Goal: Task Accomplishment & Management: Complete application form

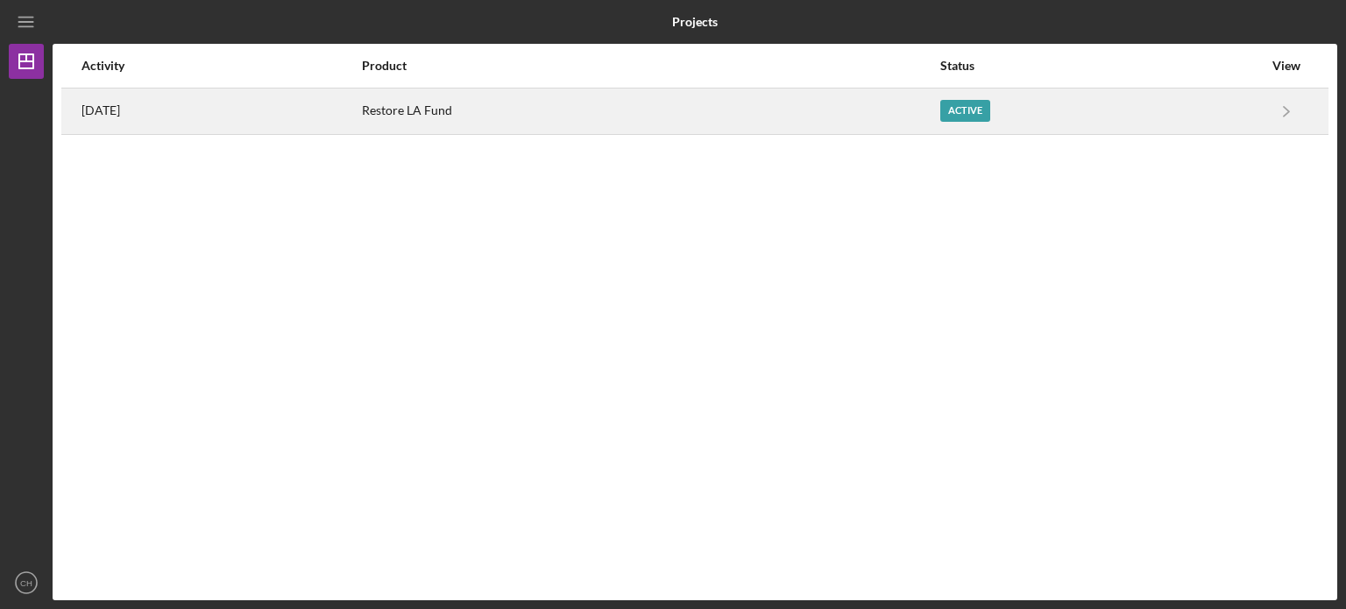
click at [500, 110] on div "Restore LA Fund" at bounding box center [650, 111] width 576 height 44
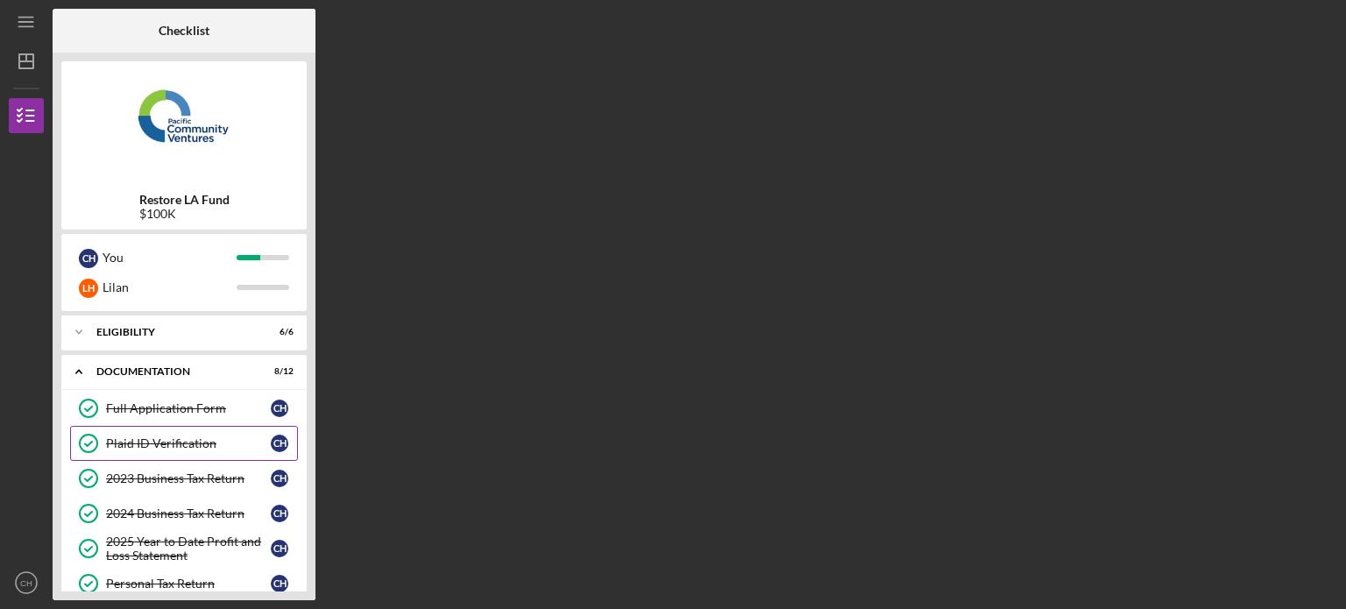
click at [228, 437] on div "Plaid ID Verification" at bounding box center [188, 443] width 165 height 14
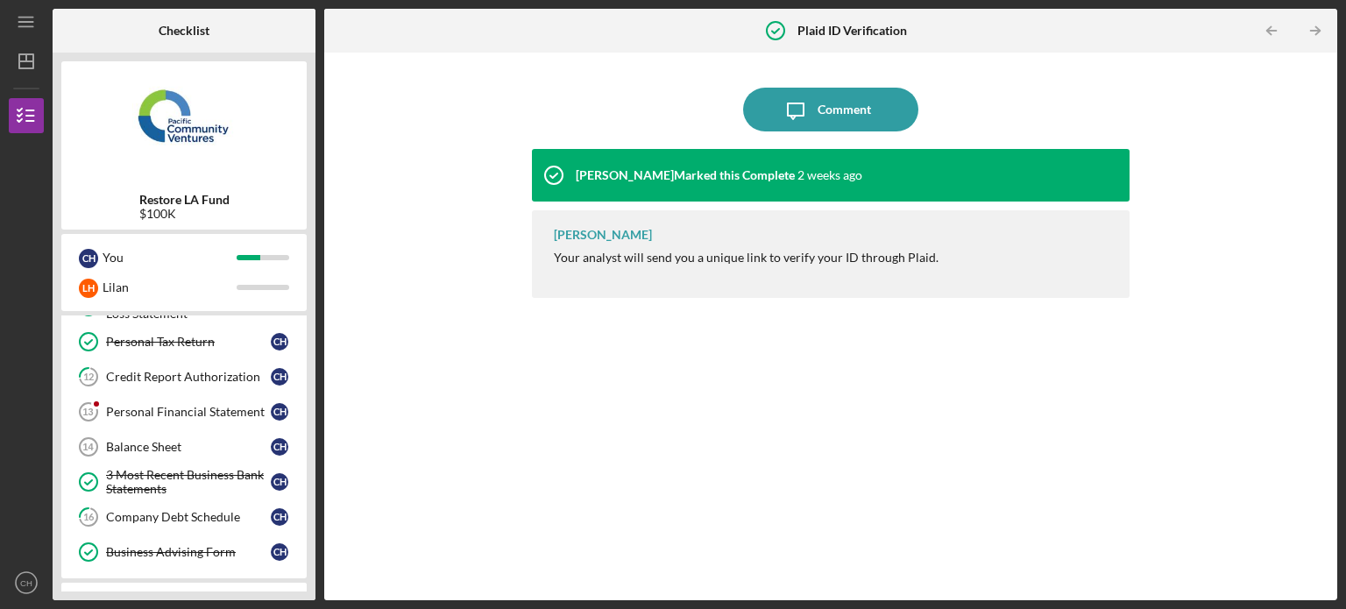
scroll to position [245, 0]
click at [222, 406] on div "Personal Financial Statement" at bounding box center [188, 408] width 165 height 14
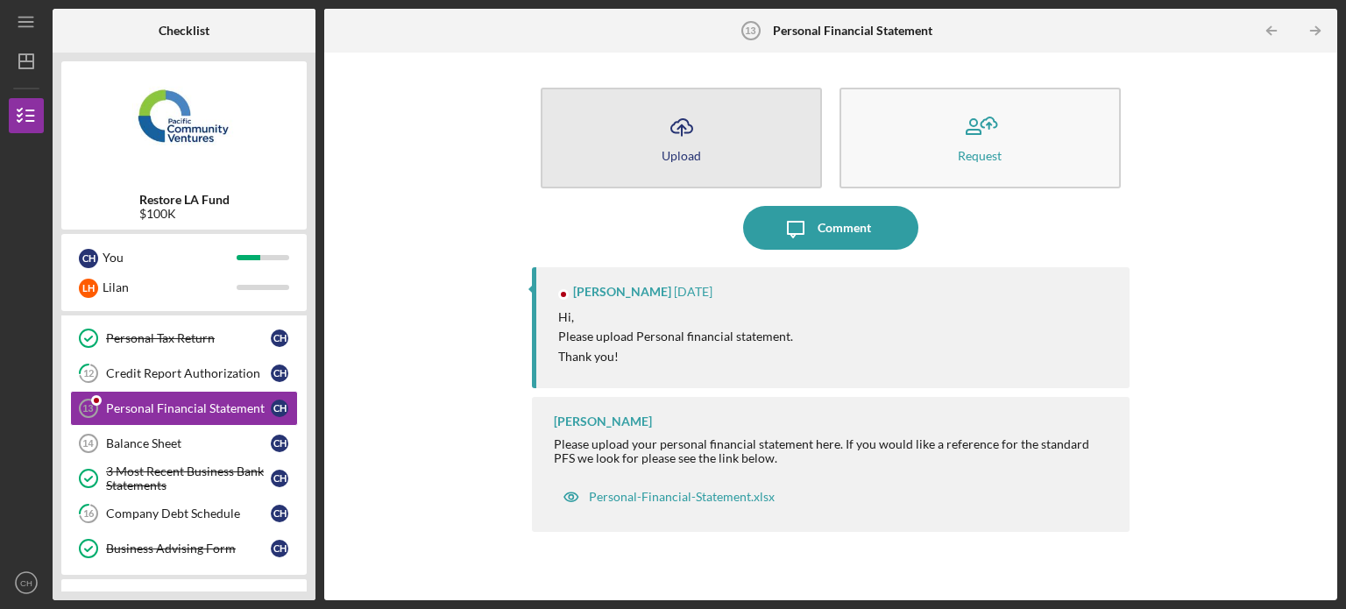
click at [715, 145] on button "Icon/Upload Upload" at bounding box center [681, 138] width 281 height 101
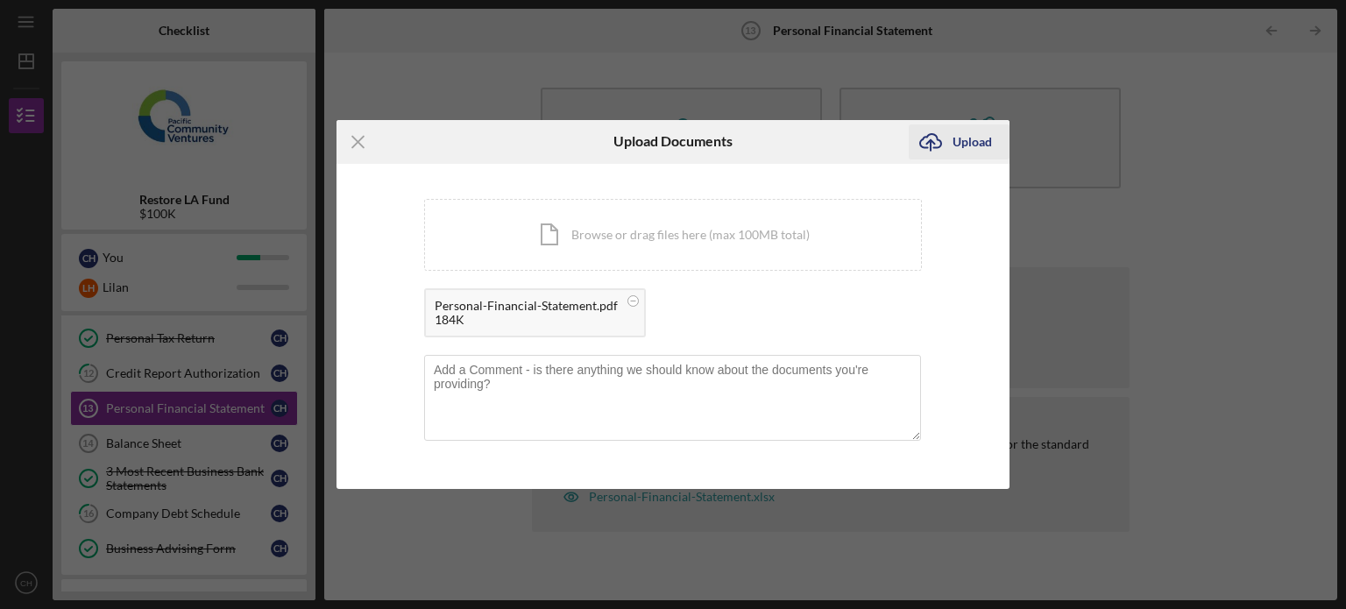
click at [957, 146] on div "Upload" at bounding box center [971, 141] width 39 height 35
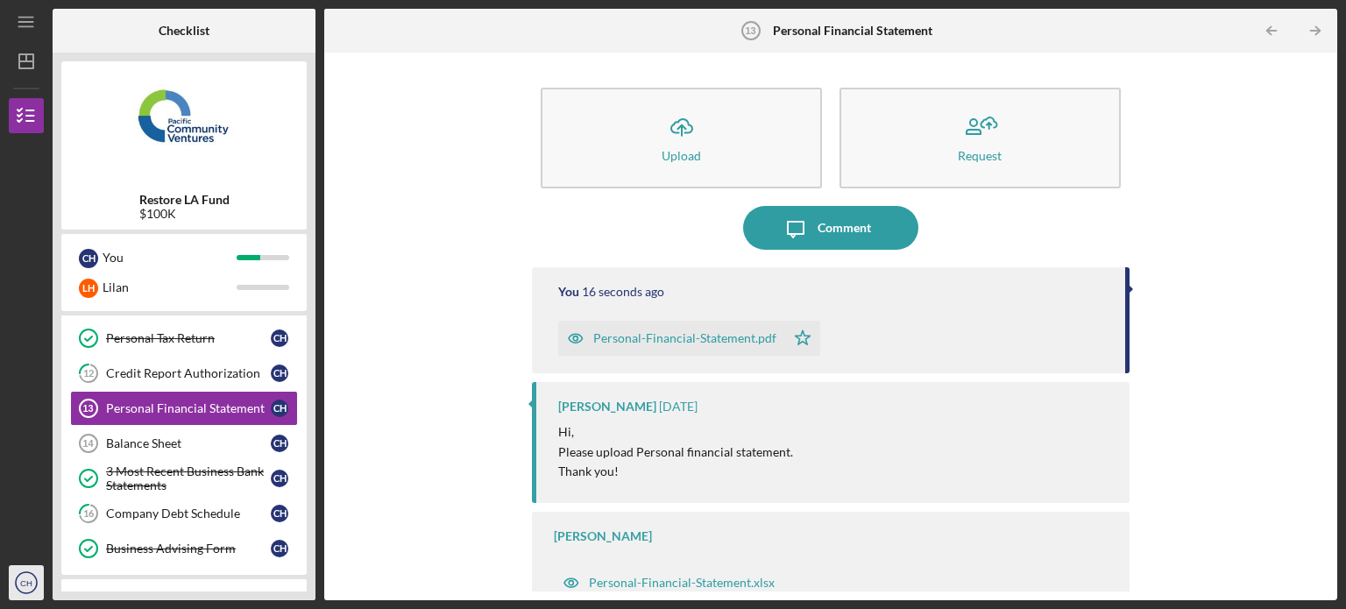
click at [33, 570] on icon "CH" at bounding box center [26, 583] width 35 height 44
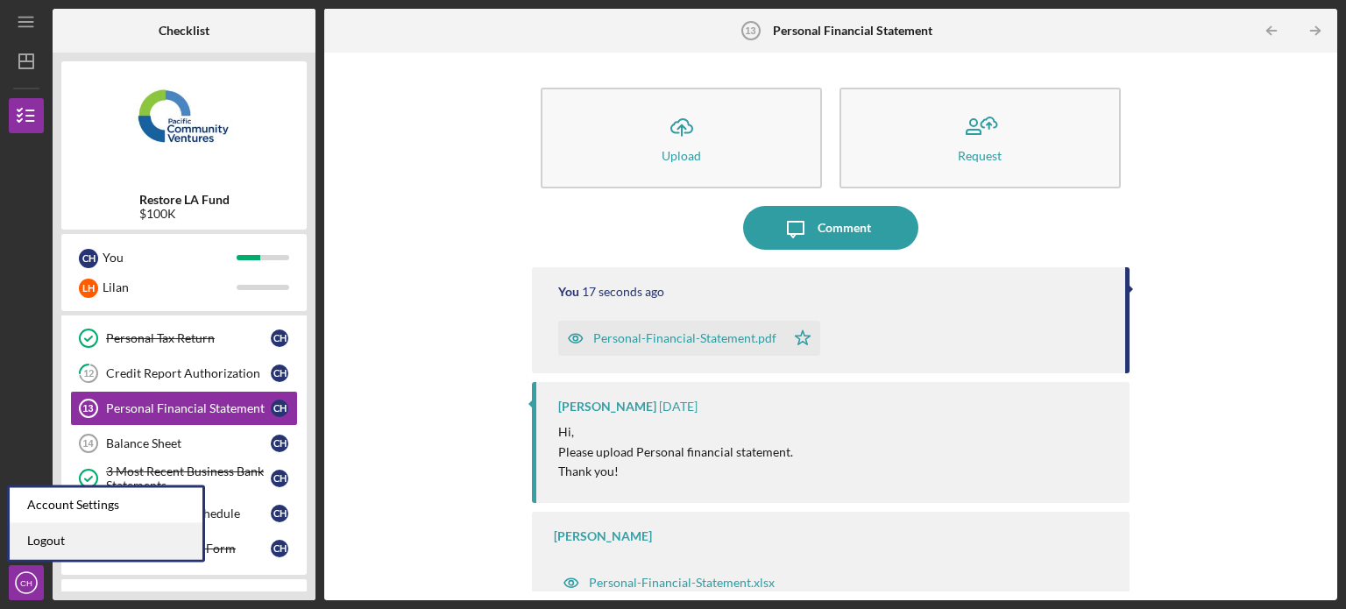
click at [54, 546] on link "Logout" at bounding box center [106, 541] width 193 height 36
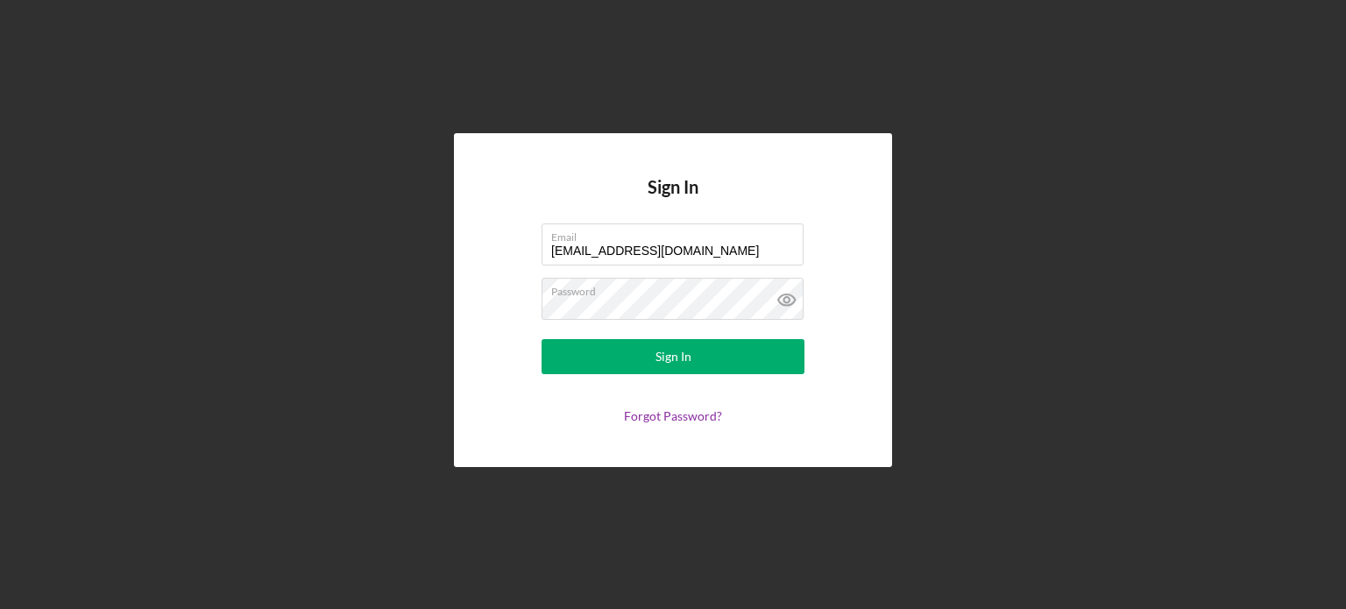
drag, startPoint x: 705, startPoint y: 254, endPoint x: 457, endPoint y: 273, distance: 248.7
click at [457, 273] on div "Sign In Email [EMAIL_ADDRESS][DOMAIN_NAME] Password Sign In Forgot Password?" at bounding box center [673, 300] width 438 height 334
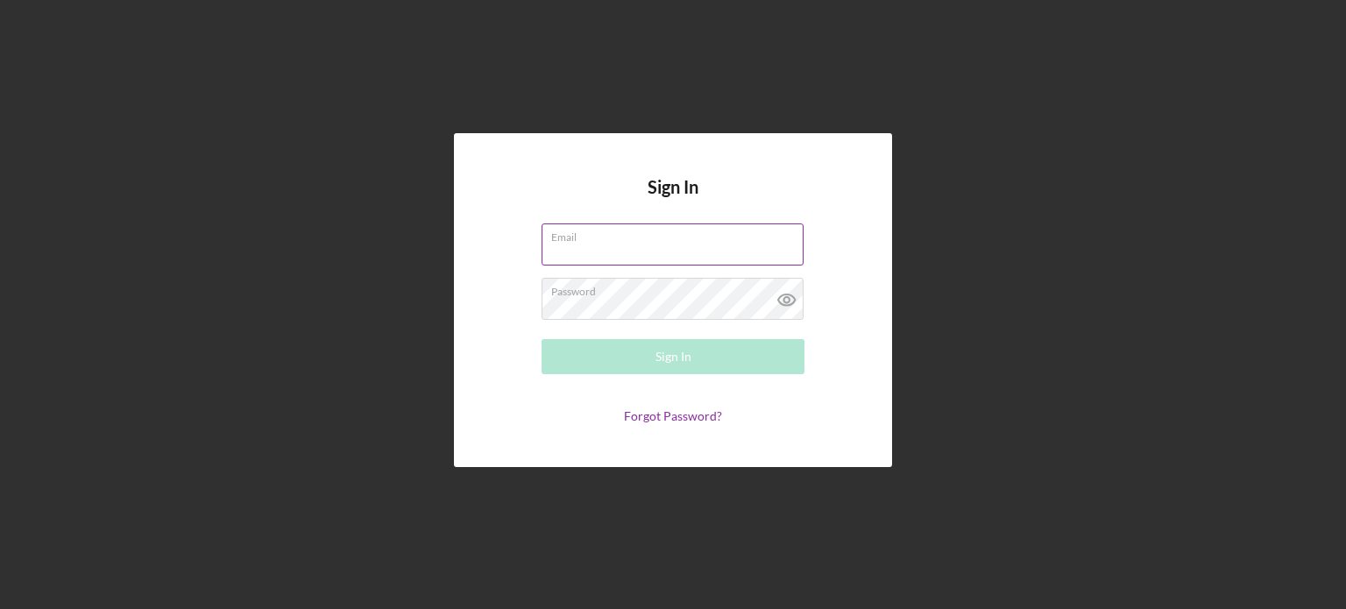
click at [644, 243] on div "Email Required" at bounding box center [672, 245] width 263 height 44
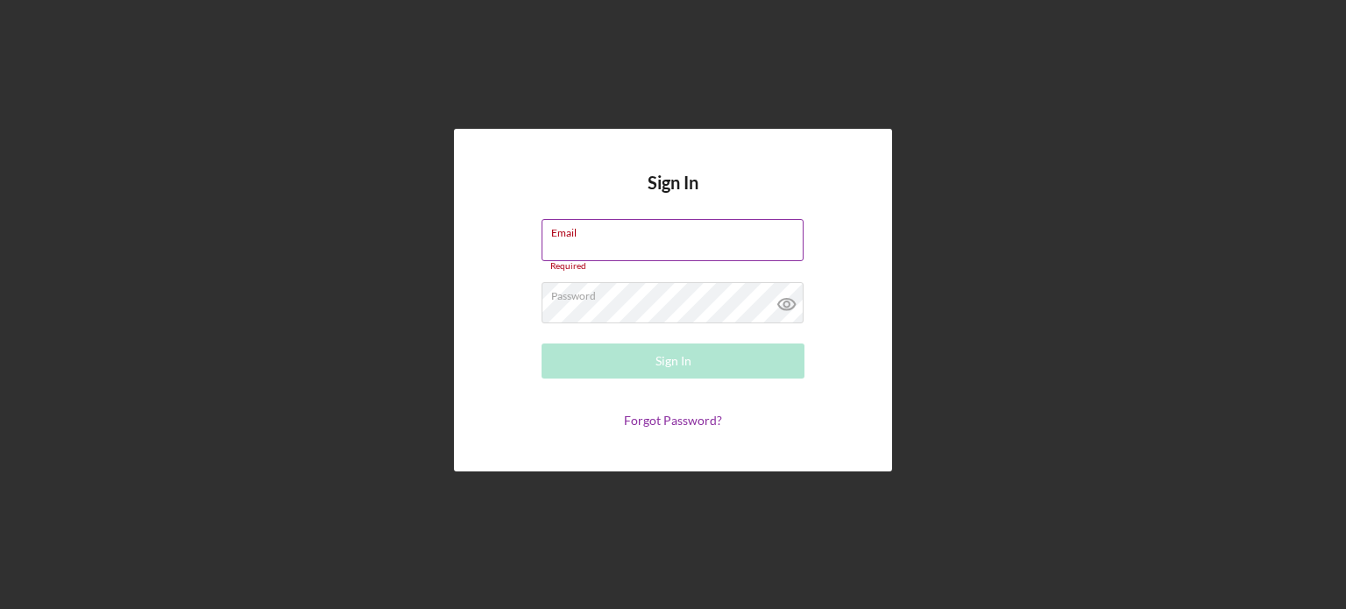
click at [651, 244] on input "Email" at bounding box center [672, 240] width 262 height 42
type input "[EMAIL_ADDRESS][DOMAIN_NAME]"
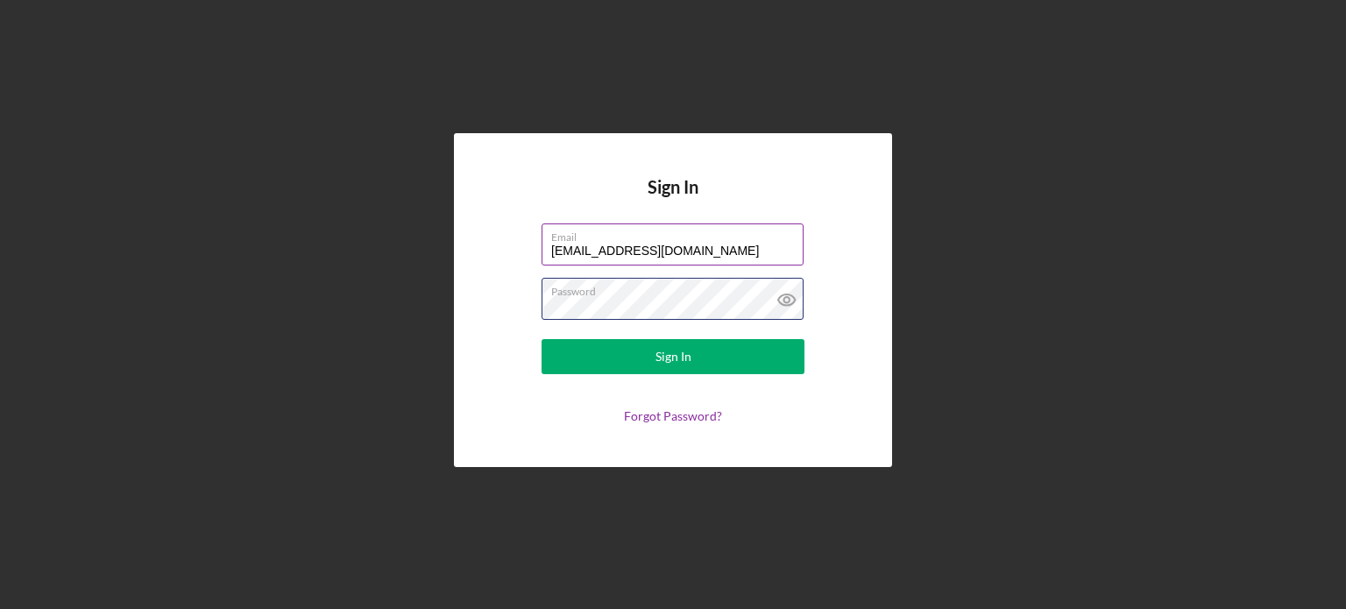
click at [517, 314] on form "Email [EMAIL_ADDRESS][DOMAIN_NAME] Password Sign In Forgot Password?" at bounding box center [673, 323] width 350 height 200
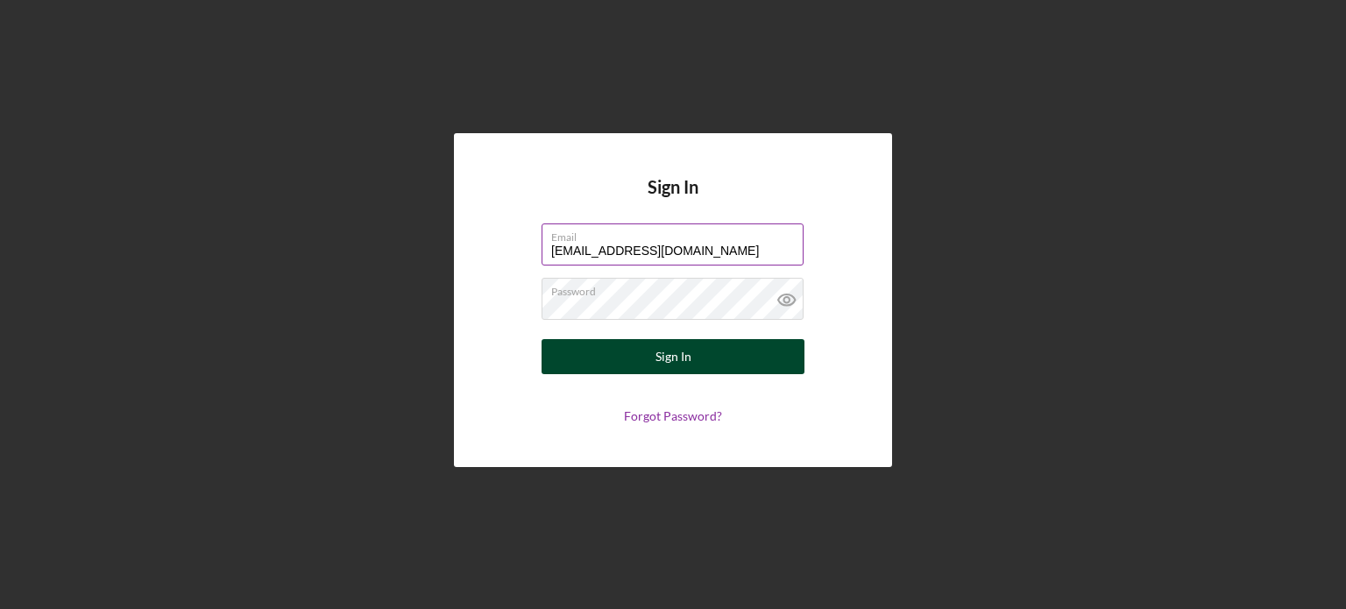
click at [596, 346] on button "Sign In" at bounding box center [672, 356] width 263 height 35
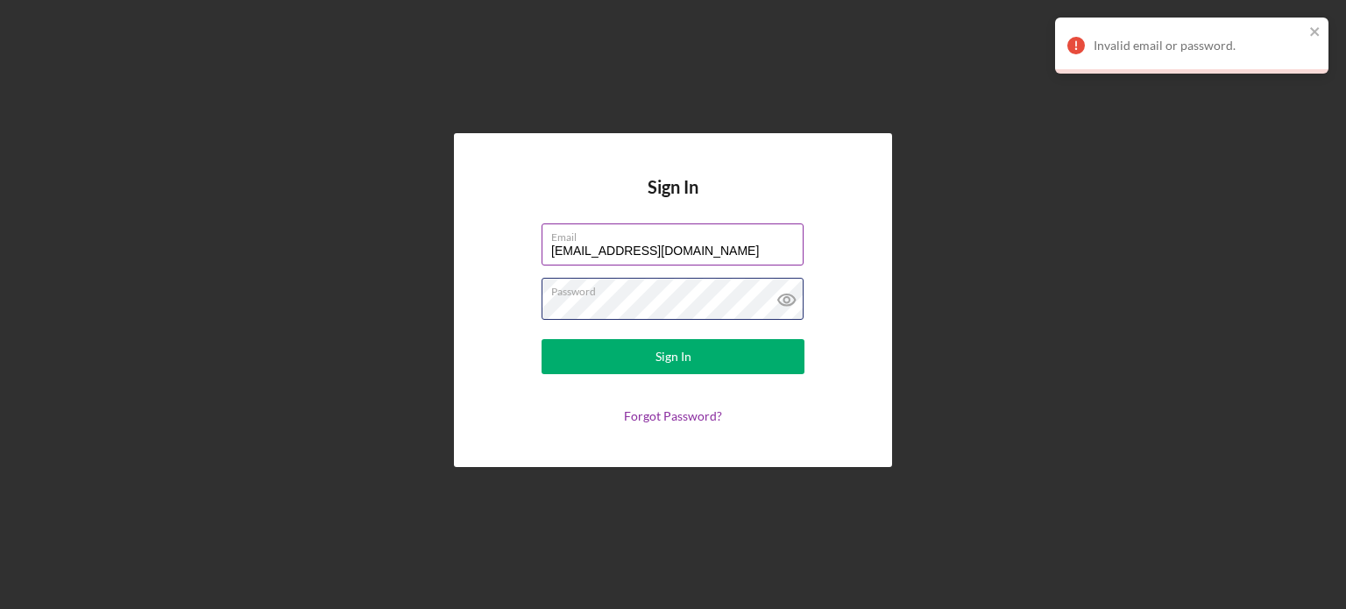
click at [517, 336] on form "Email [EMAIL_ADDRESS][DOMAIN_NAME] Password Sign In Forgot Password?" at bounding box center [673, 323] width 350 height 200
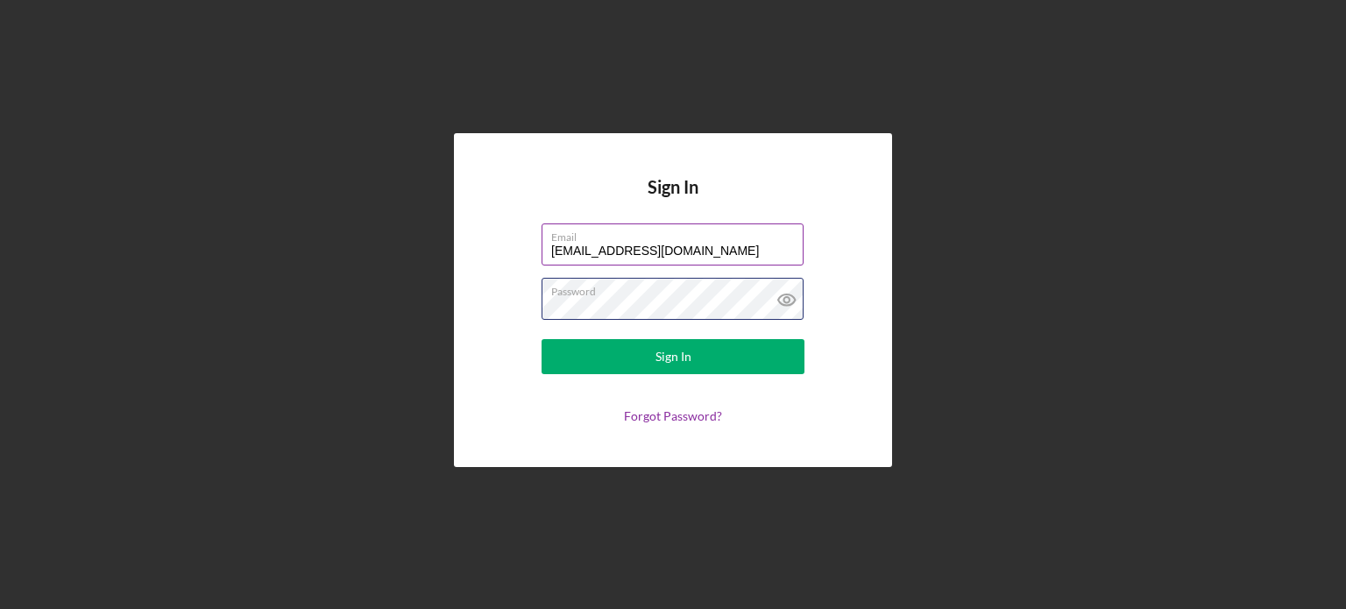
click at [541, 339] on button "Sign In" at bounding box center [672, 356] width 263 height 35
